Goal: Task Accomplishment & Management: Manage account settings

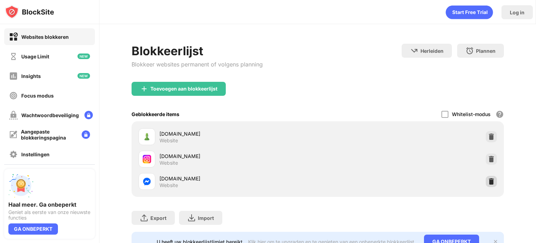
click at [486, 175] on div "messenger.com Website" at bounding box center [318, 181] width 364 height 22
click at [488, 180] on img at bounding box center [491, 181] width 7 height 7
click at [490, 181] on div at bounding box center [491, 181] width 11 height 11
